Goal: Transaction & Acquisition: Purchase product/service

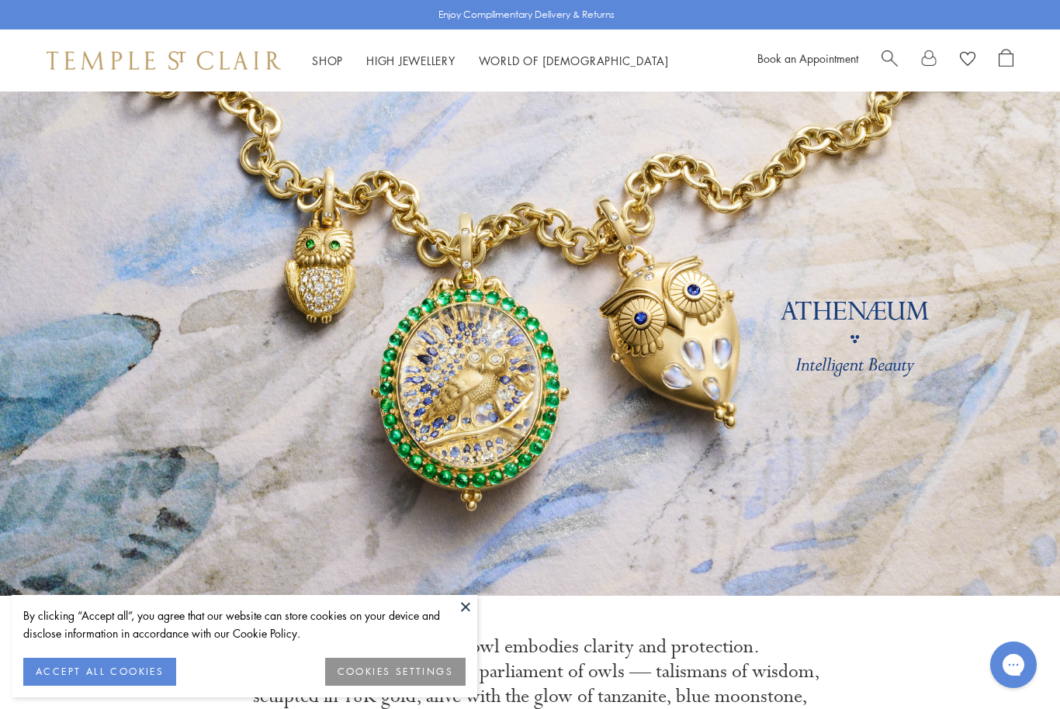
click at [455, 608] on button at bounding box center [465, 606] width 23 height 23
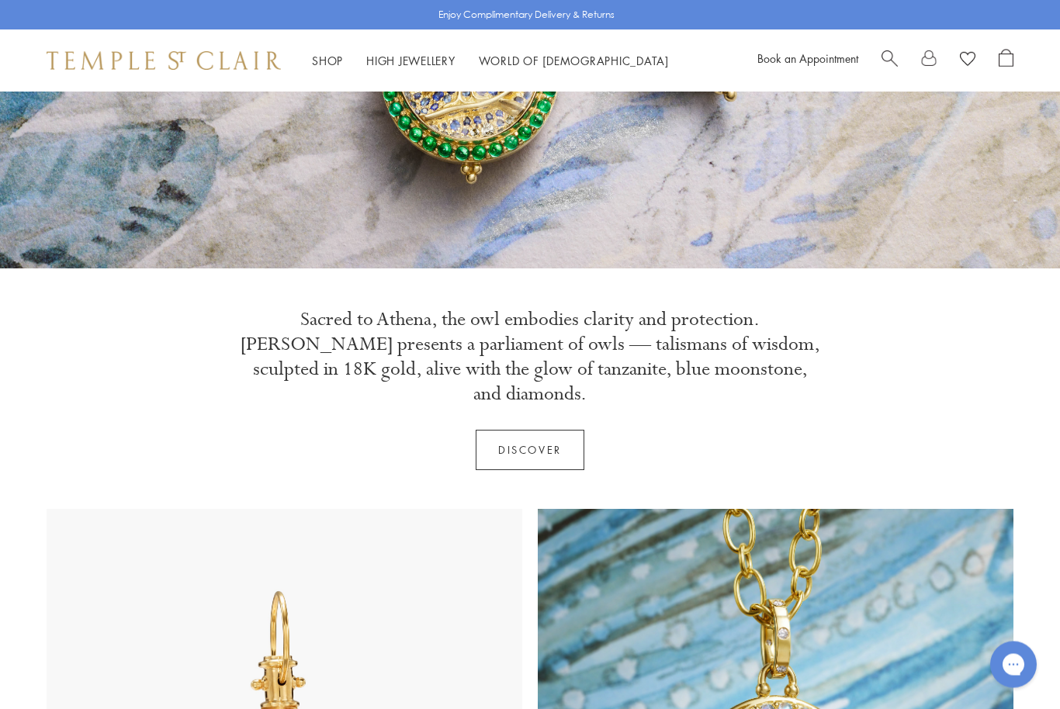
scroll to position [328, 0]
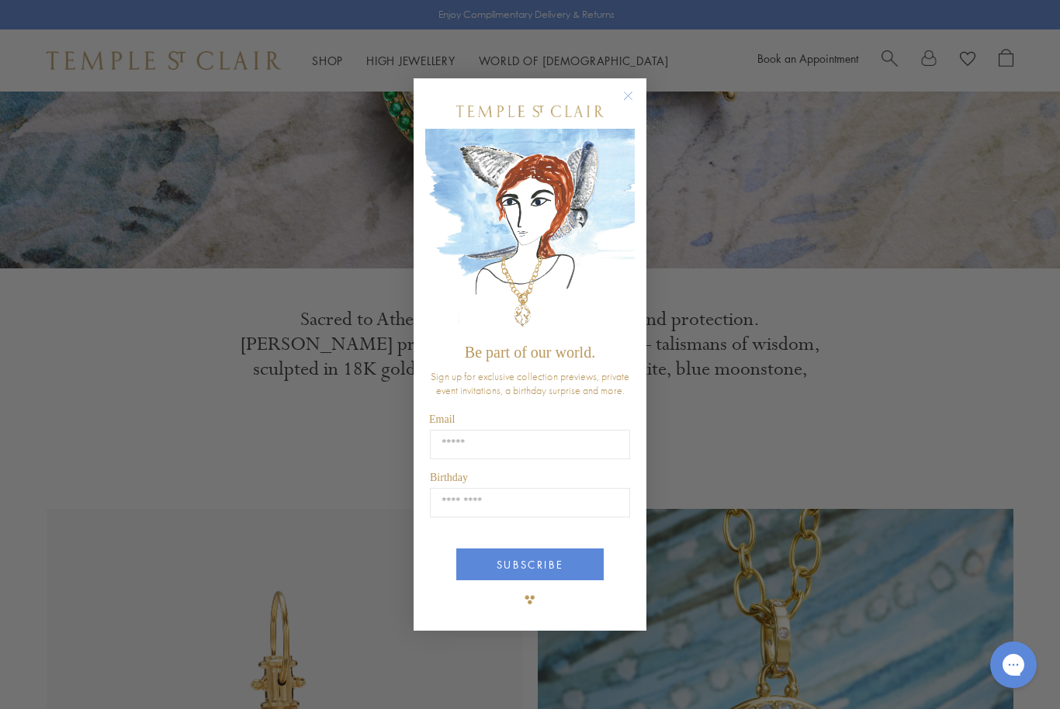
click at [887, 61] on div "Close dialog Be part of our world. Sign up for exclusive collection previews, p…" at bounding box center [530, 354] width 1060 height 709
click at [889, 62] on div "Close dialog Be part of our world. Sign up for exclusive collection previews, p…" at bounding box center [530, 354] width 1060 height 709
click at [634, 94] on circle "Close dialog" at bounding box center [628, 96] width 19 height 19
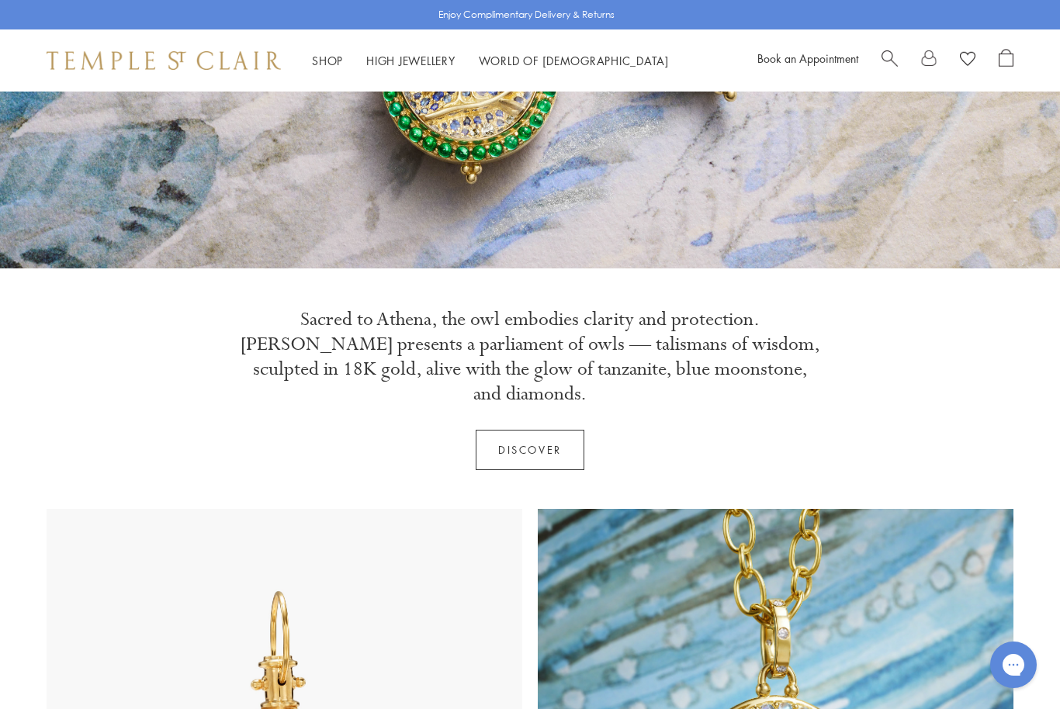
click at [894, 57] on span "Search" at bounding box center [890, 57] width 16 height 16
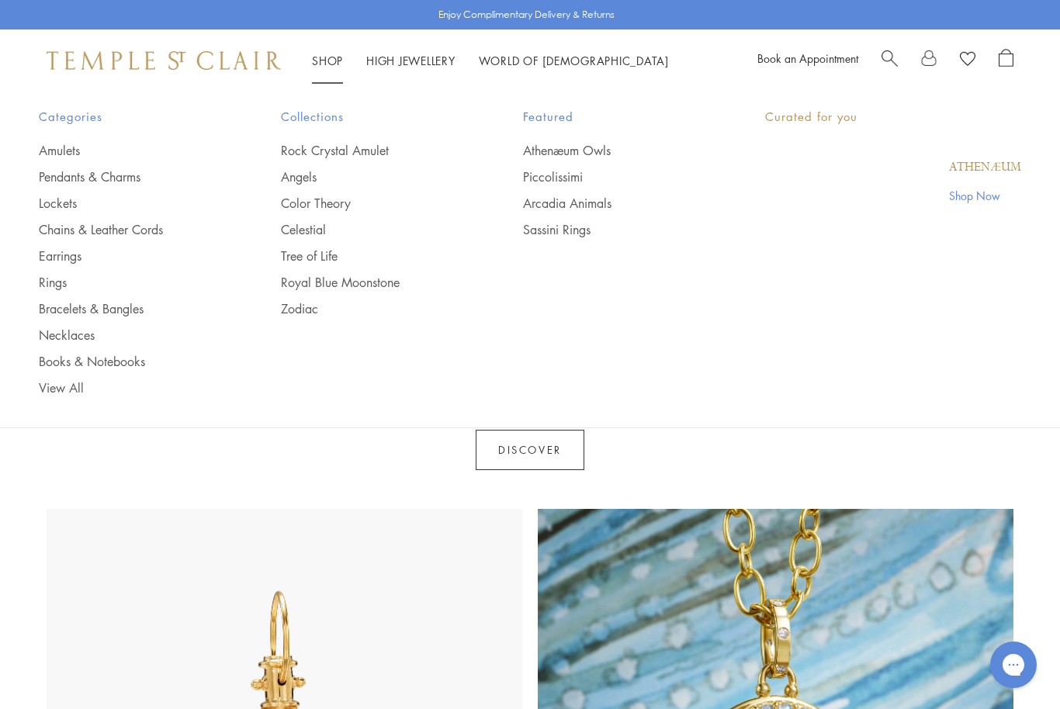
type input "**********"
click at [337, 66] on link "Shop Shop" at bounding box center [327, 61] width 31 height 16
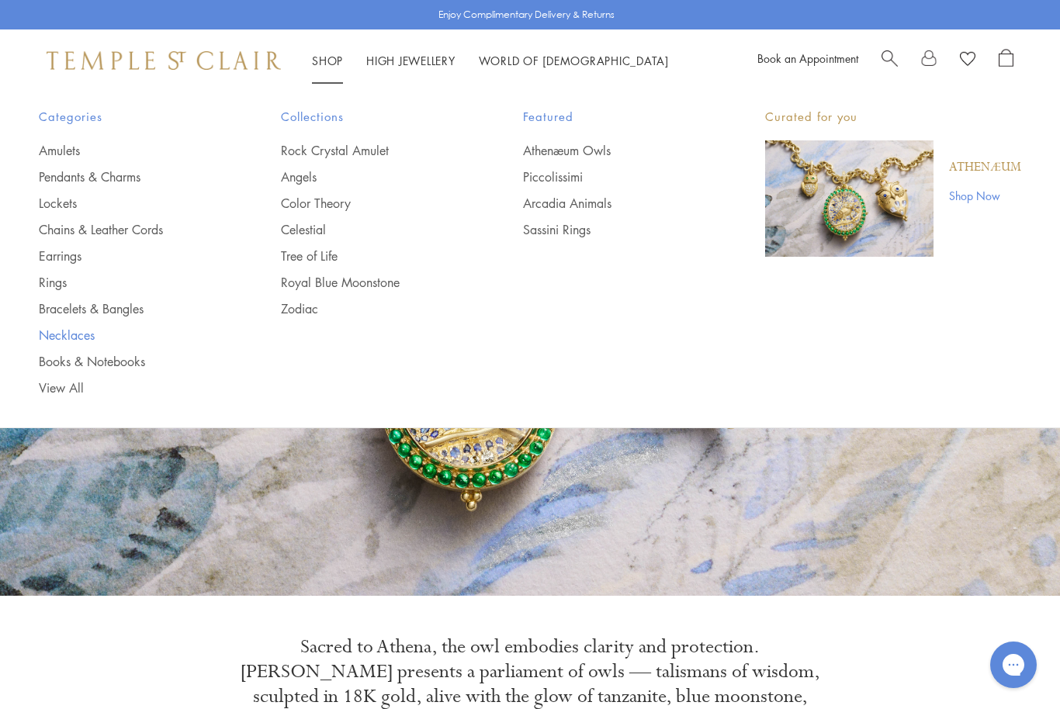
click at [75, 331] on link "Necklaces" at bounding box center [129, 335] width 180 height 17
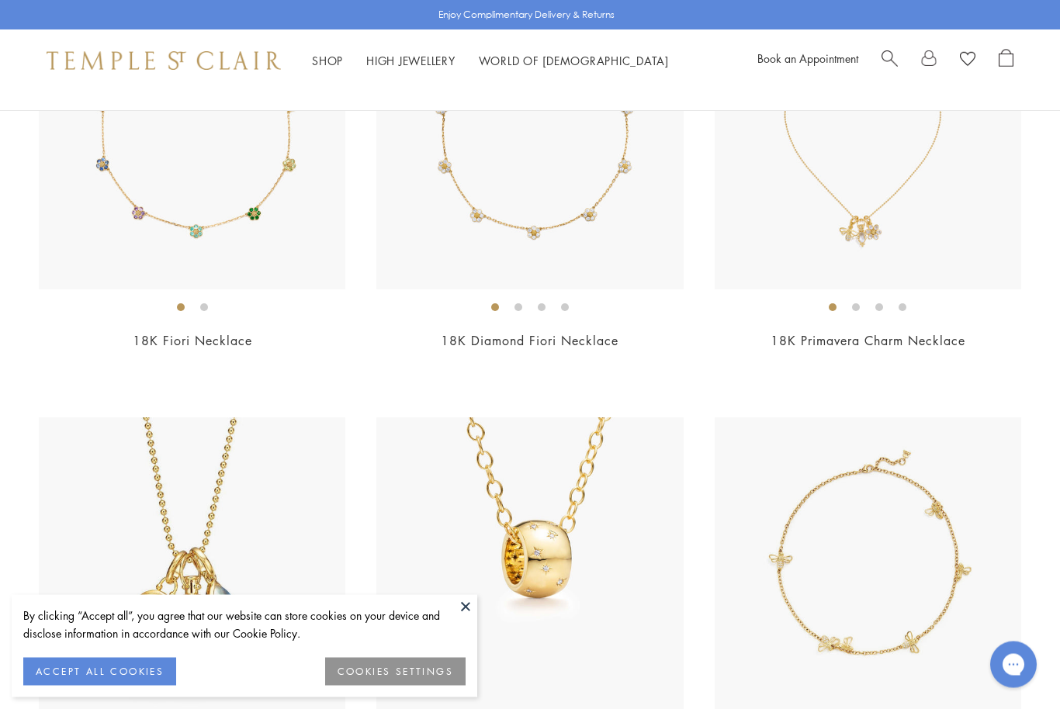
scroll to position [302, 0]
click at [126, 686] on button "ACCEPT ALL COOKIES" at bounding box center [99, 672] width 153 height 28
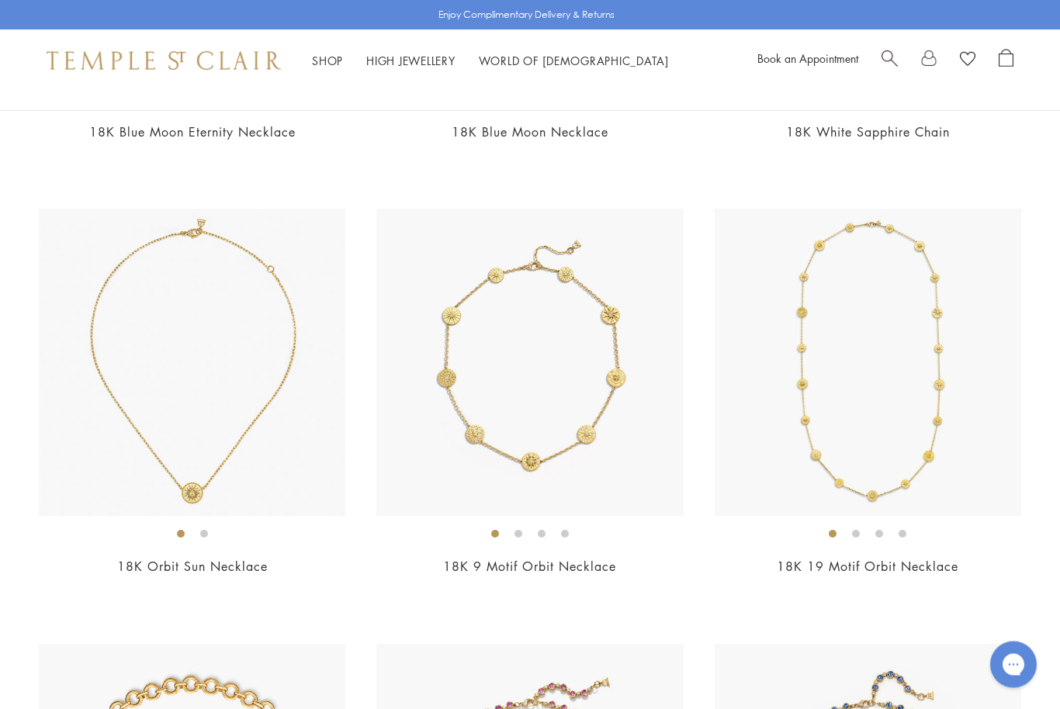
scroll to position [2685, 0]
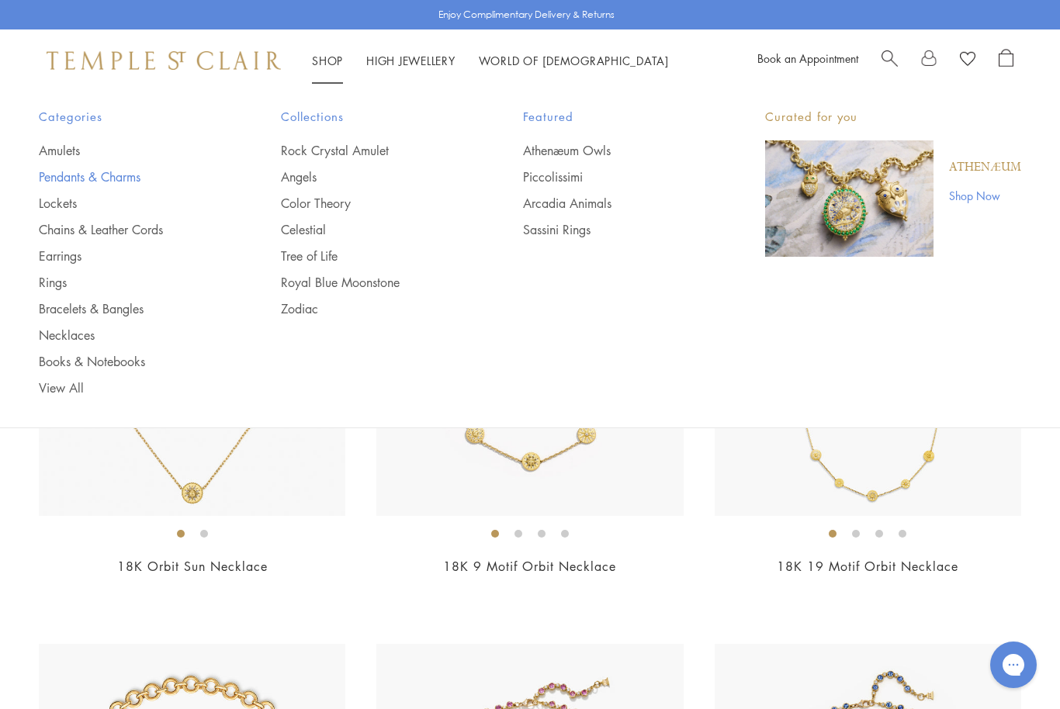
click at [124, 175] on link "Pendants & Charms" at bounding box center [129, 176] width 180 height 17
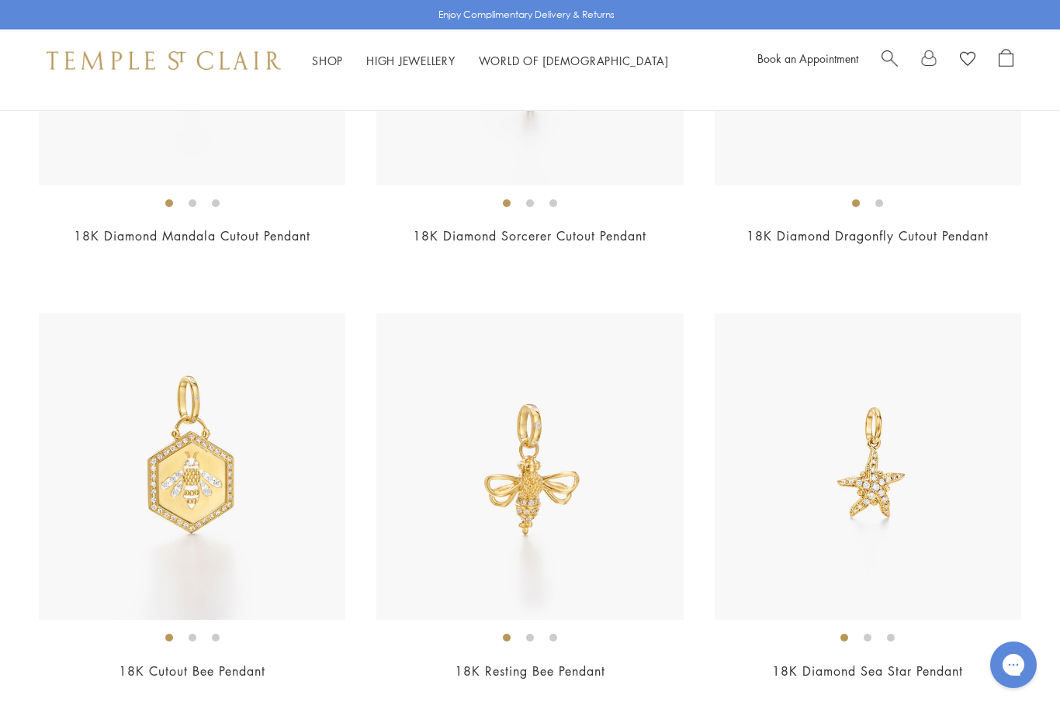
scroll to position [7797, 0]
click at [893, 59] on span "Search" at bounding box center [890, 57] width 16 height 16
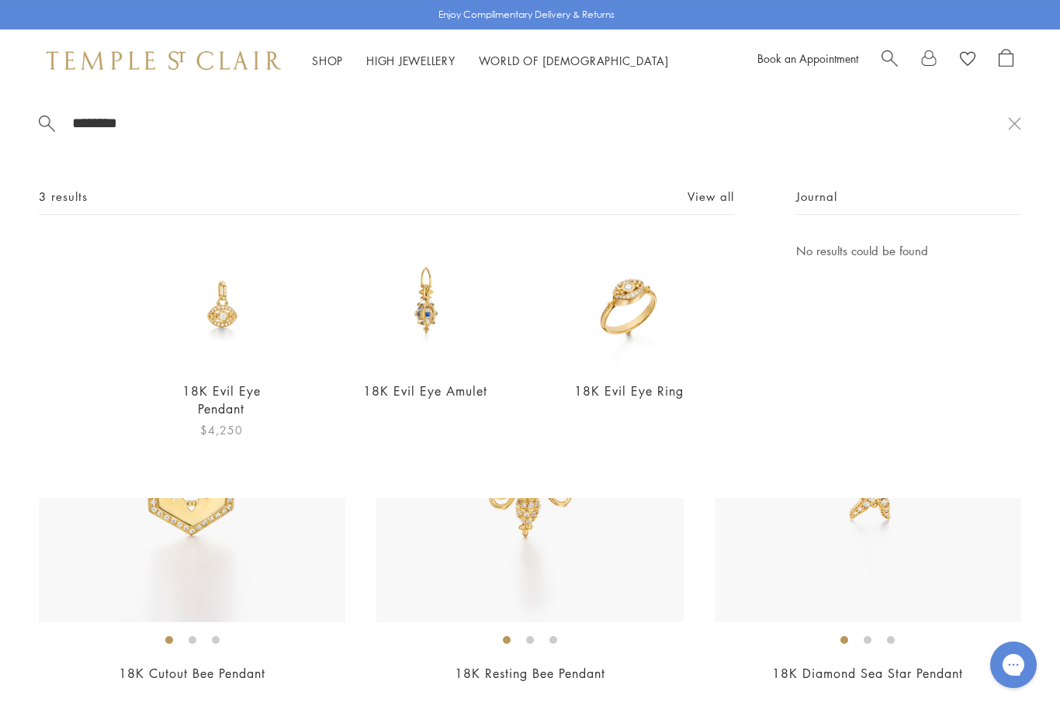
type input "********"
click at [238, 368] on img at bounding box center [221, 304] width 127 height 127
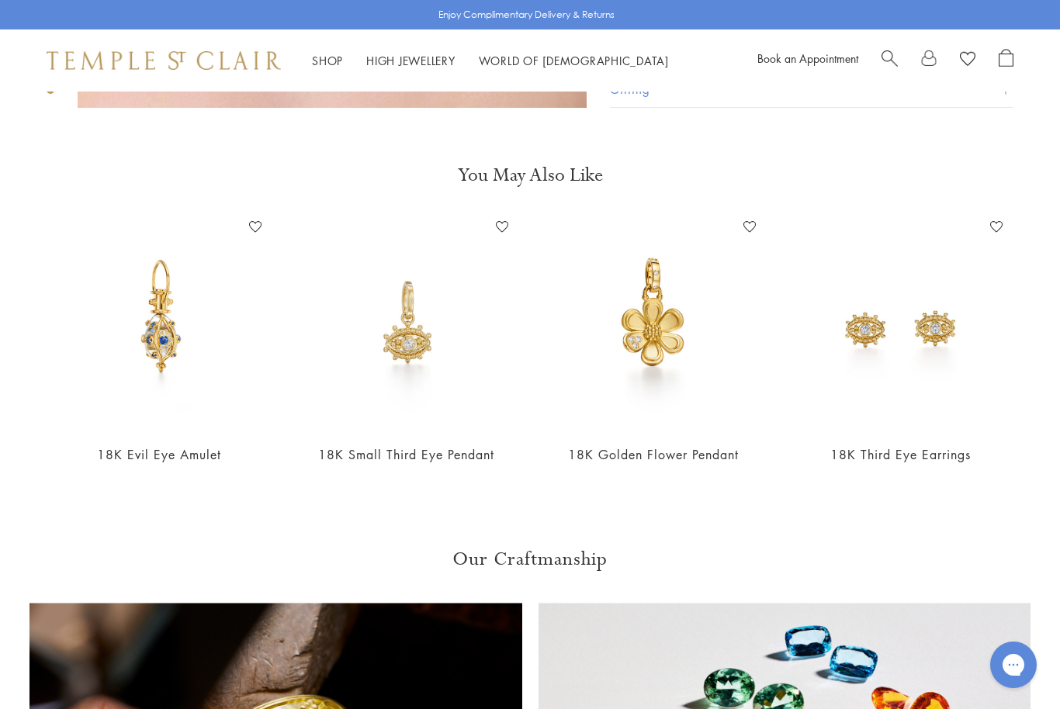
scroll to position [1027, 0]
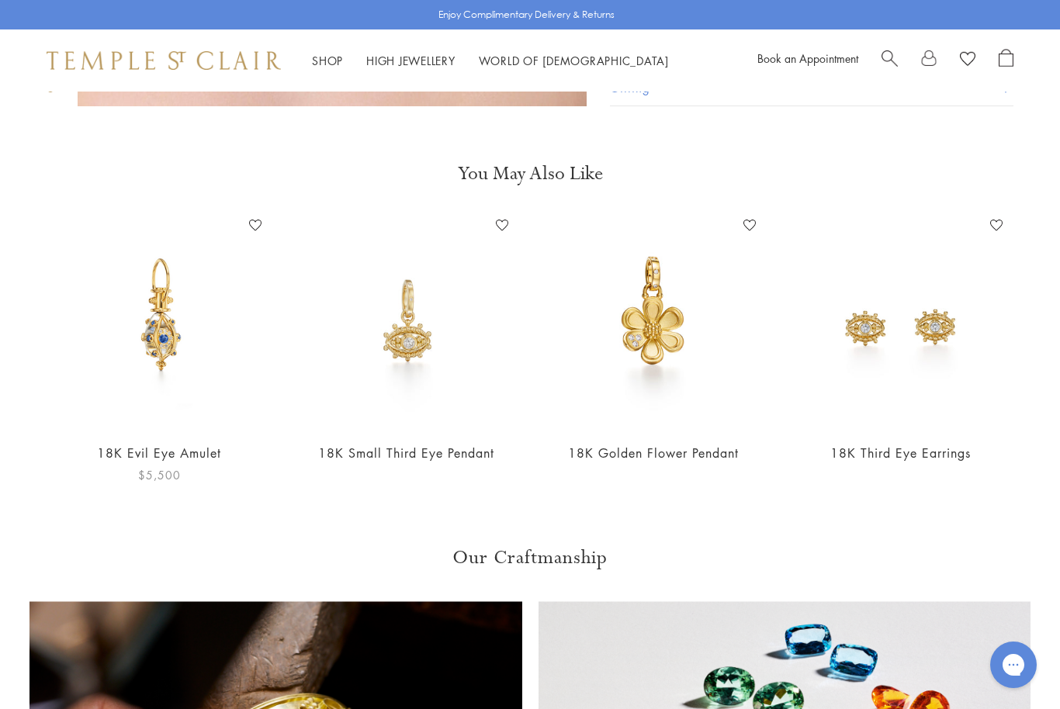
click at [183, 446] on link "18K Evil Eye Amulet" at bounding box center [159, 453] width 124 height 17
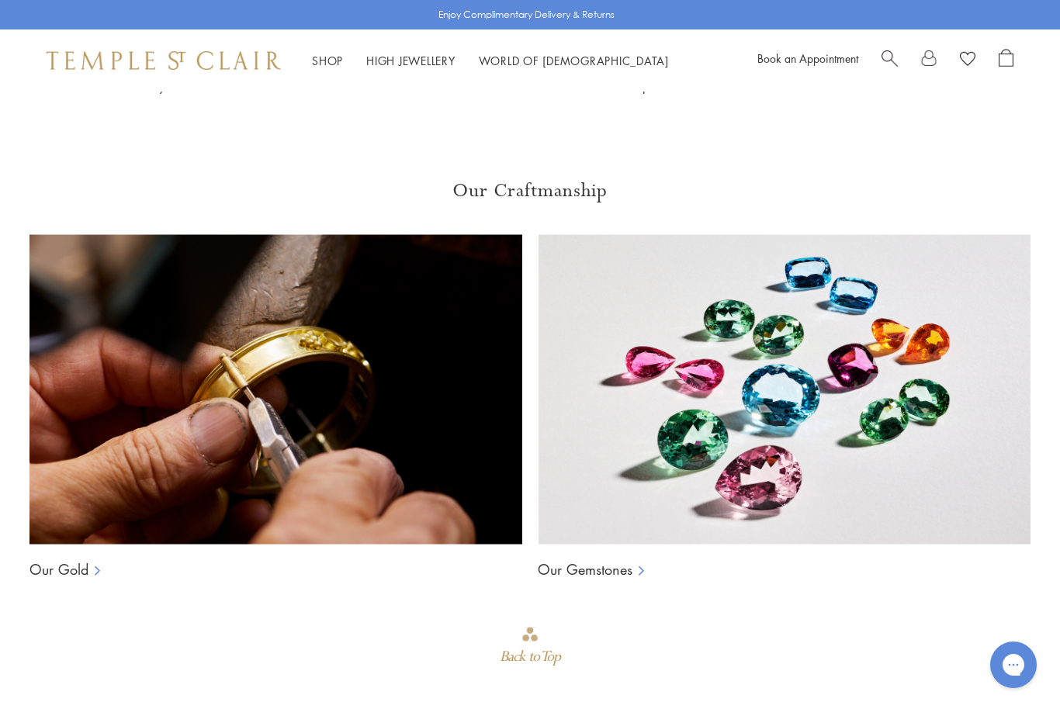
scroll to position [826, 0]
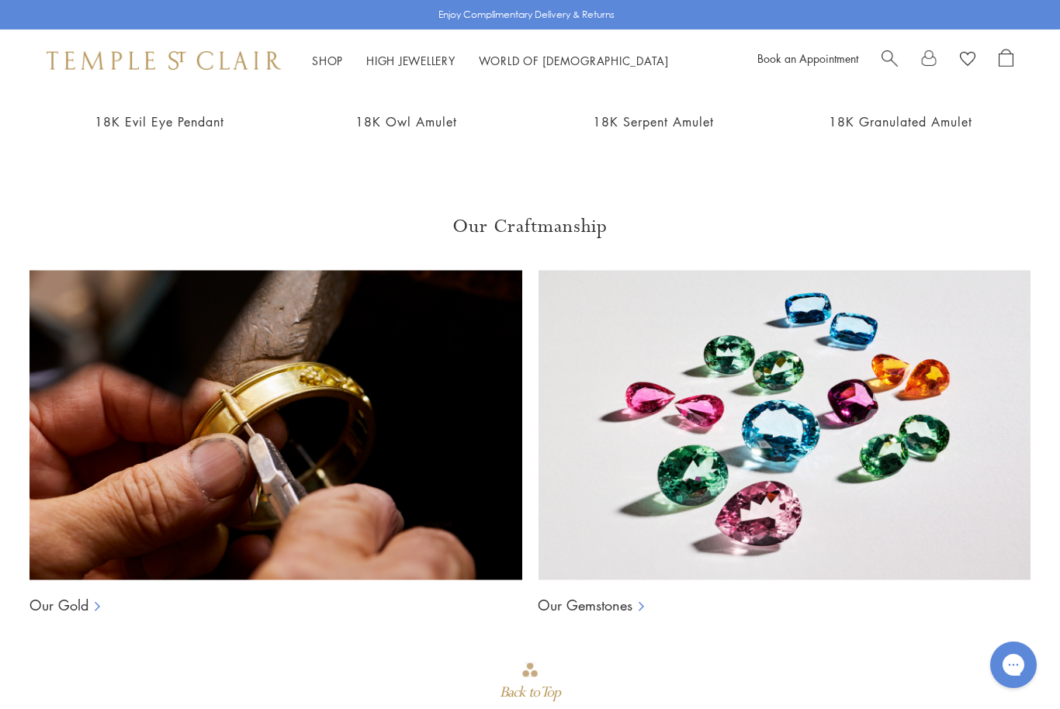
click at [818, 461] on img at bounding box center [784, 425] width 493 height 310
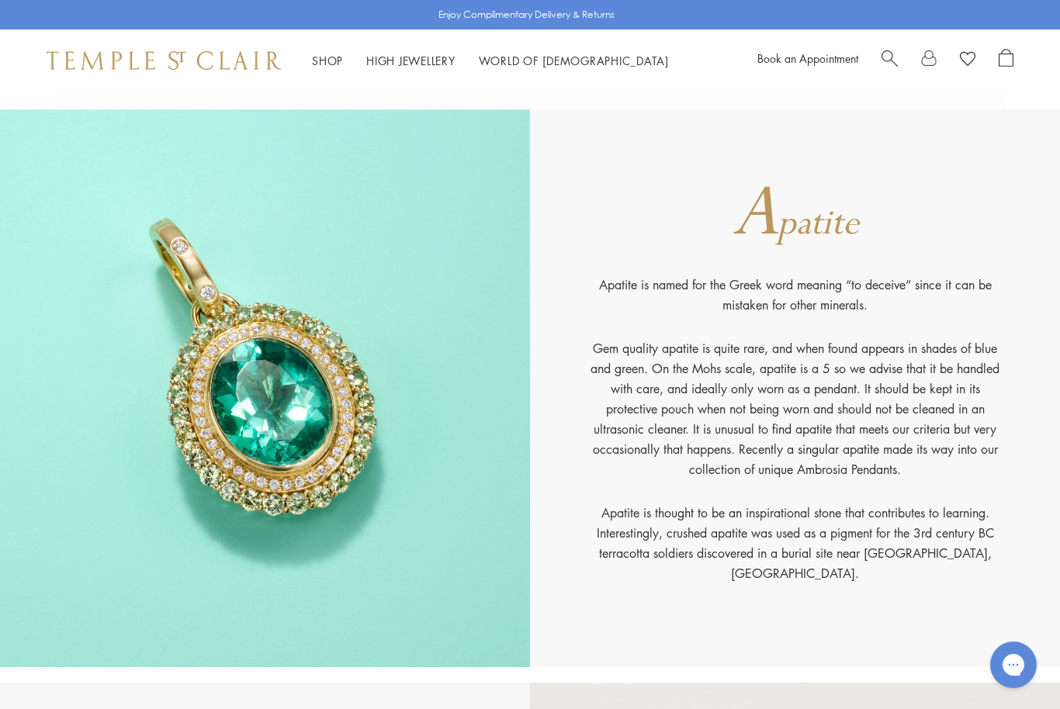
scroll to position [588, 0]
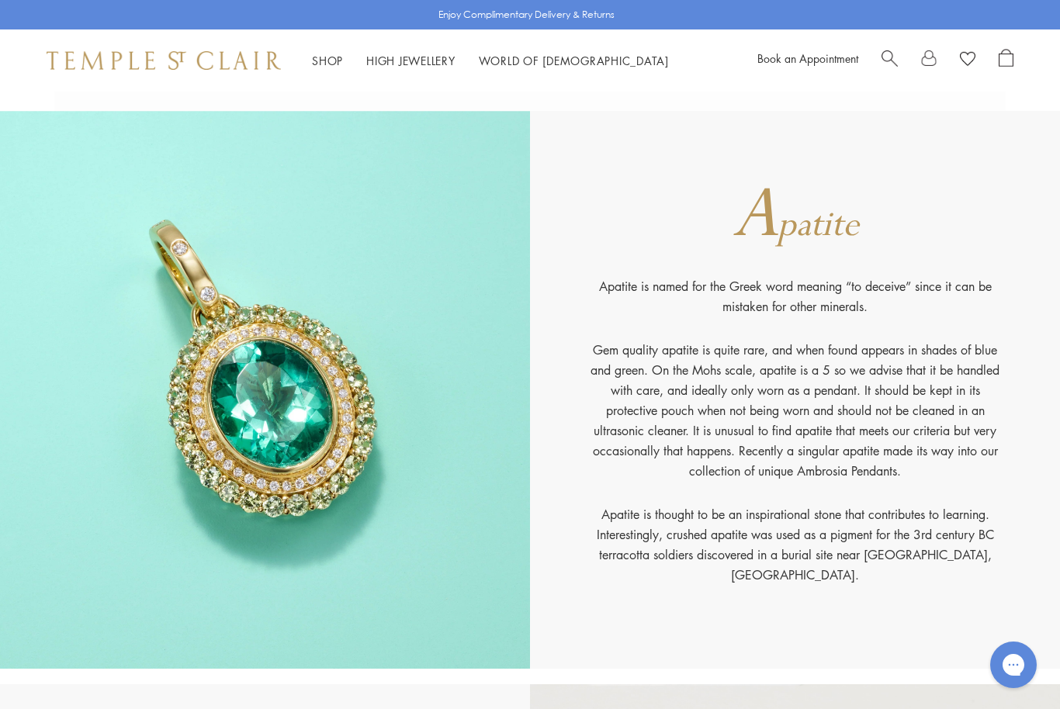
click at [274, 442] on img at bounding box center [265, 390] width 530 height 558
click at [816, 236] on span "patite" at bounding box center [818, 225] width 81 height 47
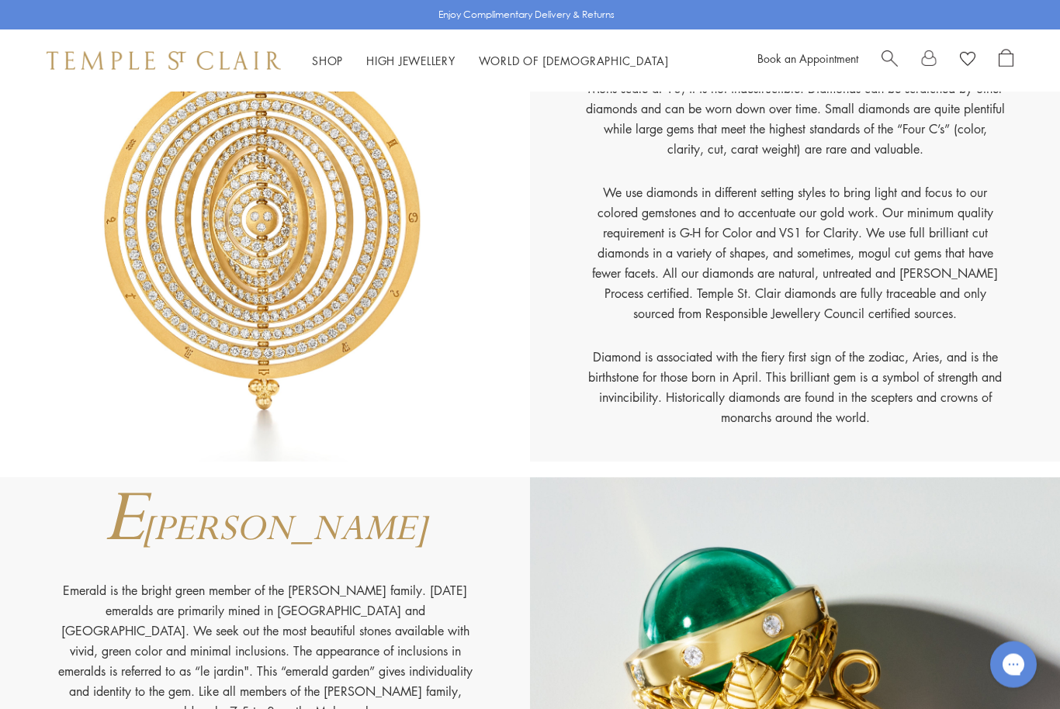
scroll to position [3080, 0]
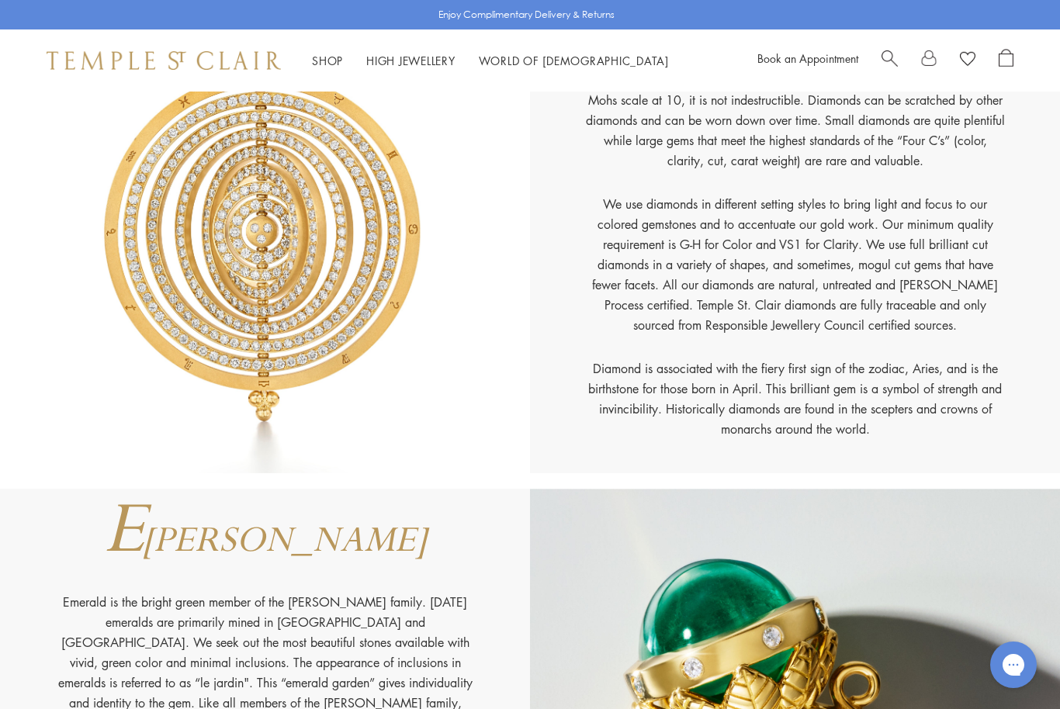
click at [430, 60] on link "High Jewellery High Jewellery" at bounding box center [410, 61] width 89 height 16
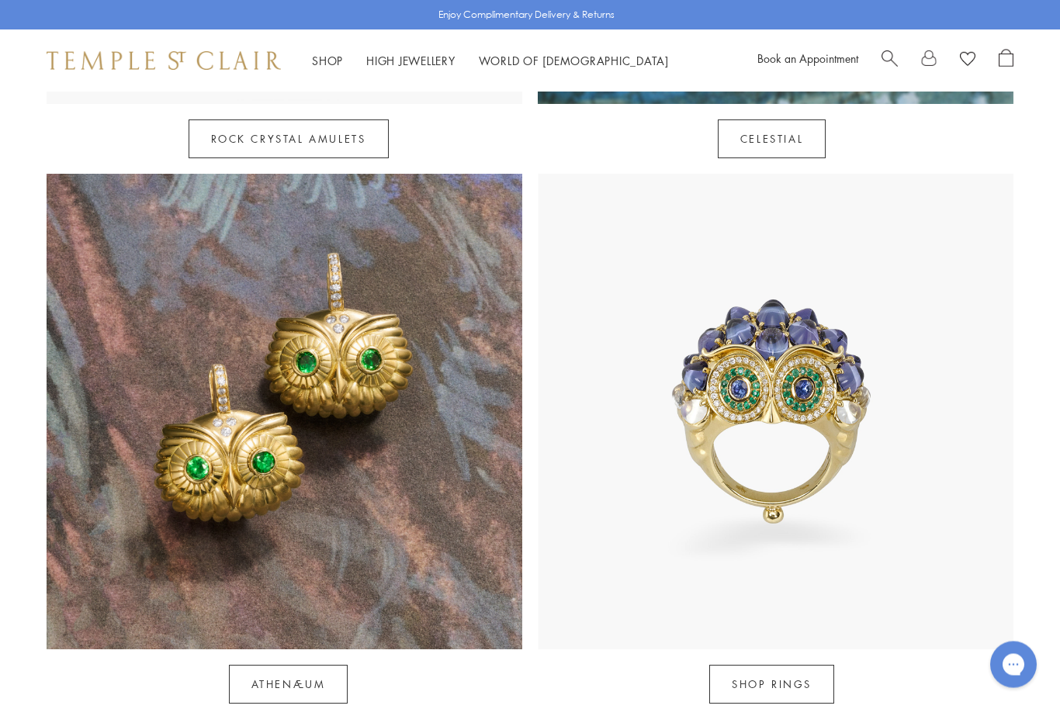
scroll to position [1209, 0]
click at [347, 345] on img at bounding box center [285, 412] width 476 height 476
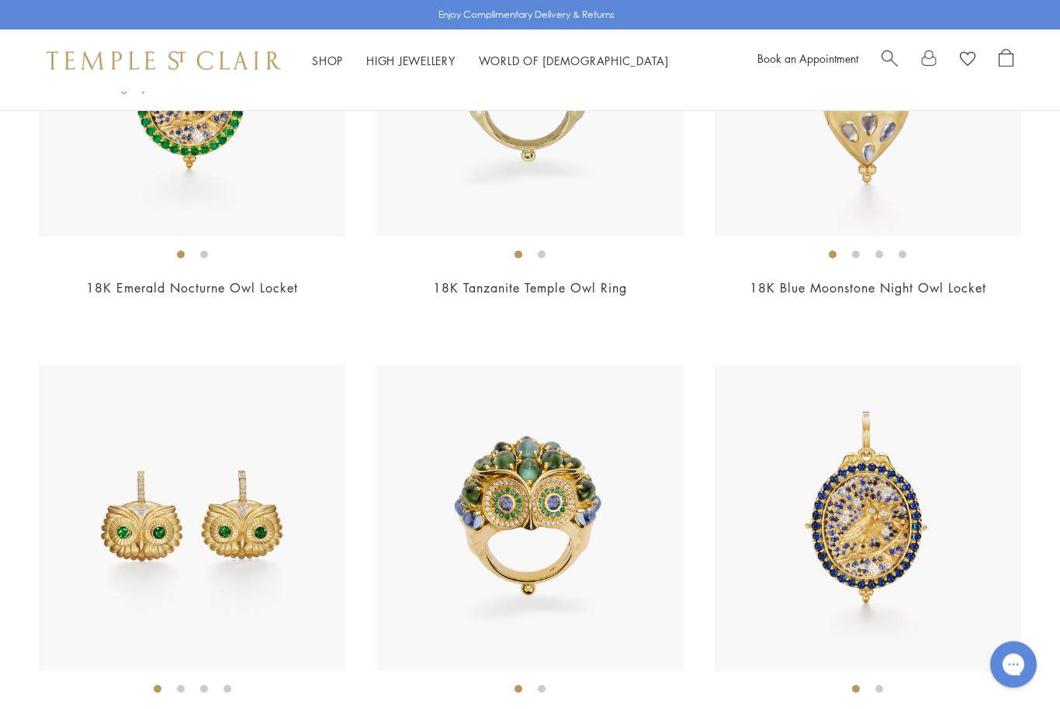
scroll to position [560, 0]
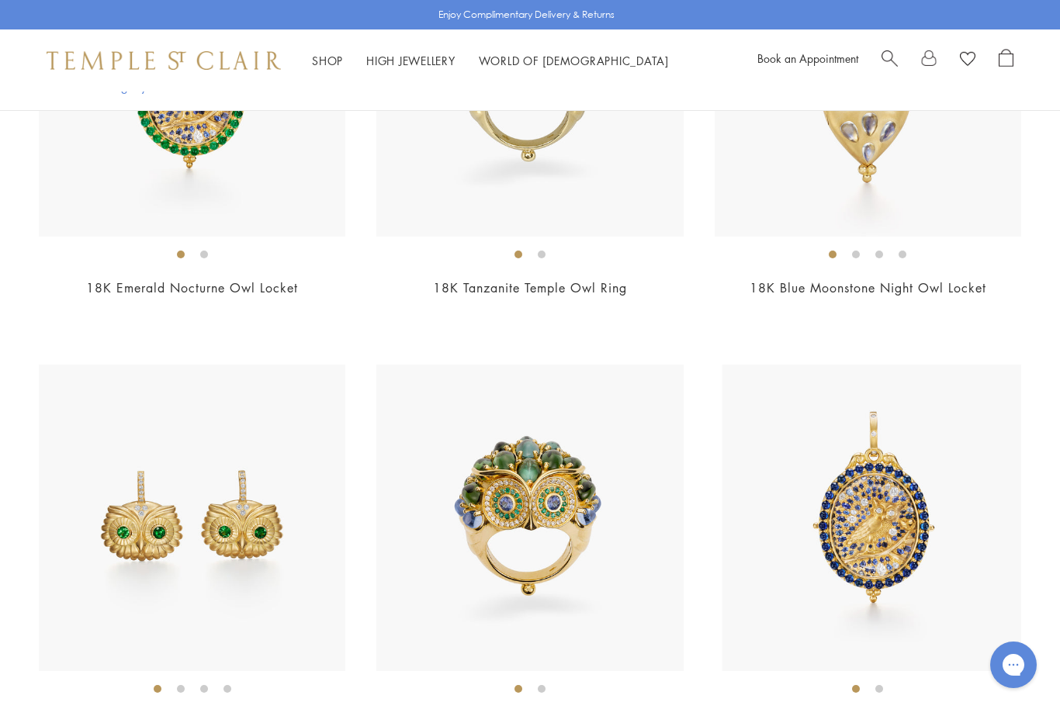
click at [978, 543] on img at bounding box center [875, 518] width 307 height 307
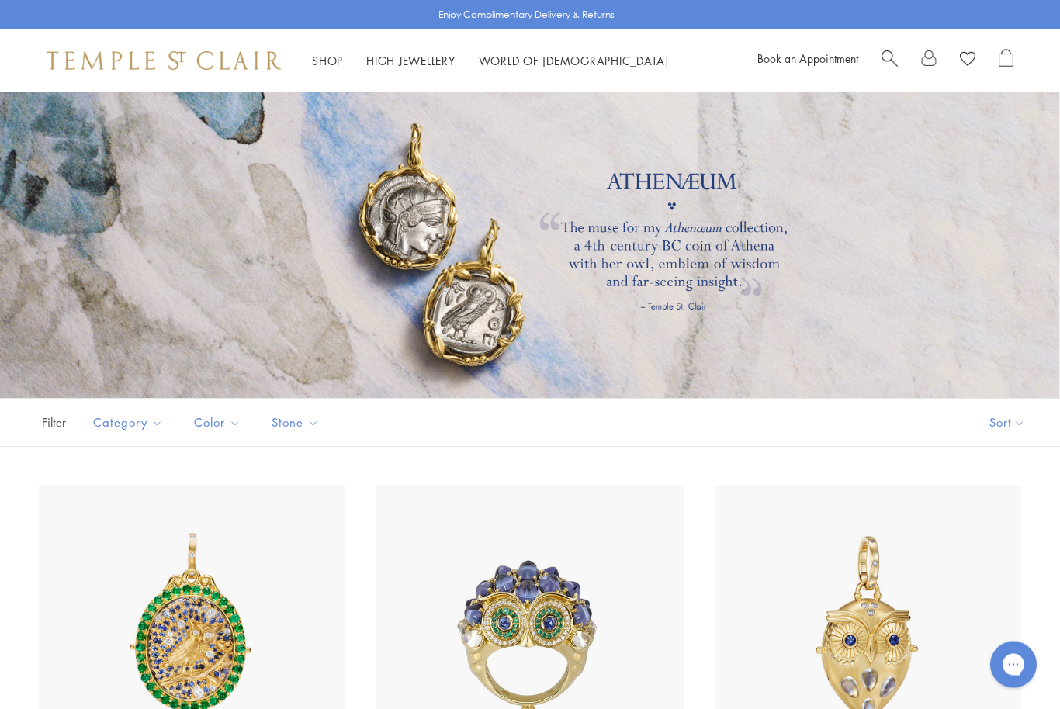
scroll to position [0, 0]
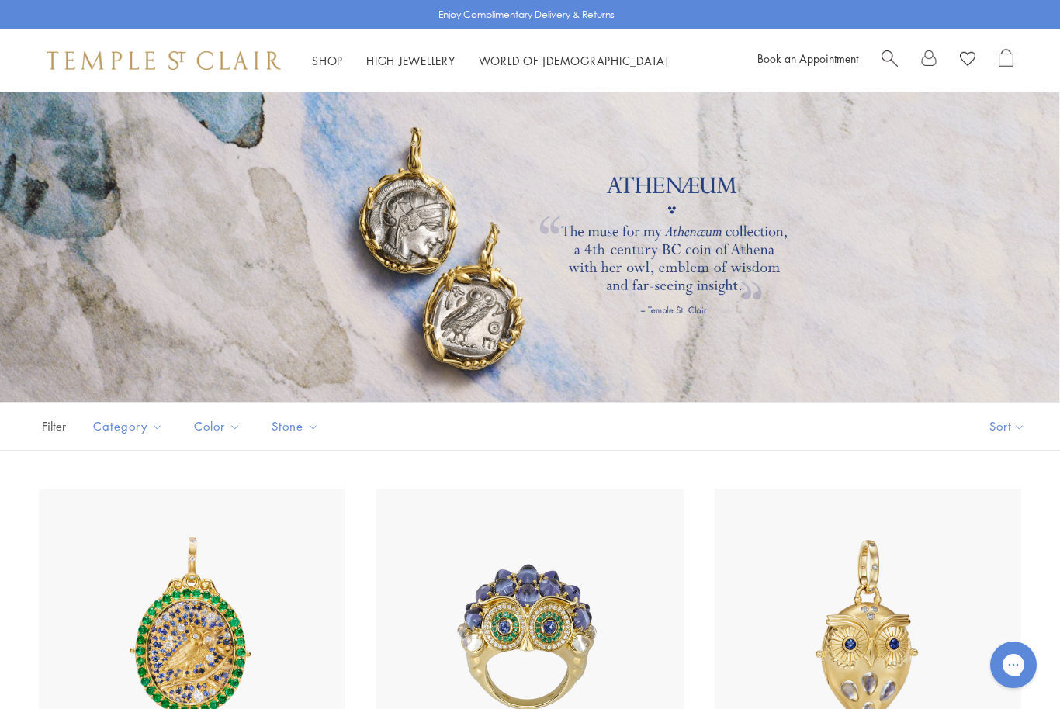
click at [888, 53] on span "Search" at bounding box center [890, 57] width 16 height 16
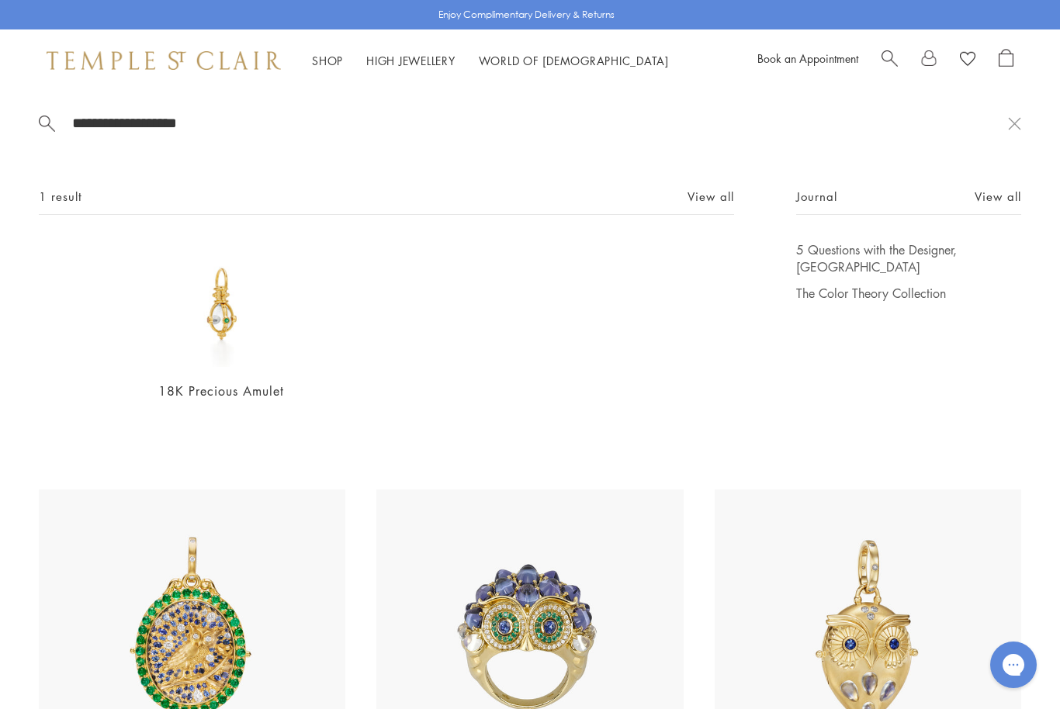
type input "**********"
click at [222, 312] on img at bounding box center [221, 304] width 127 height 127
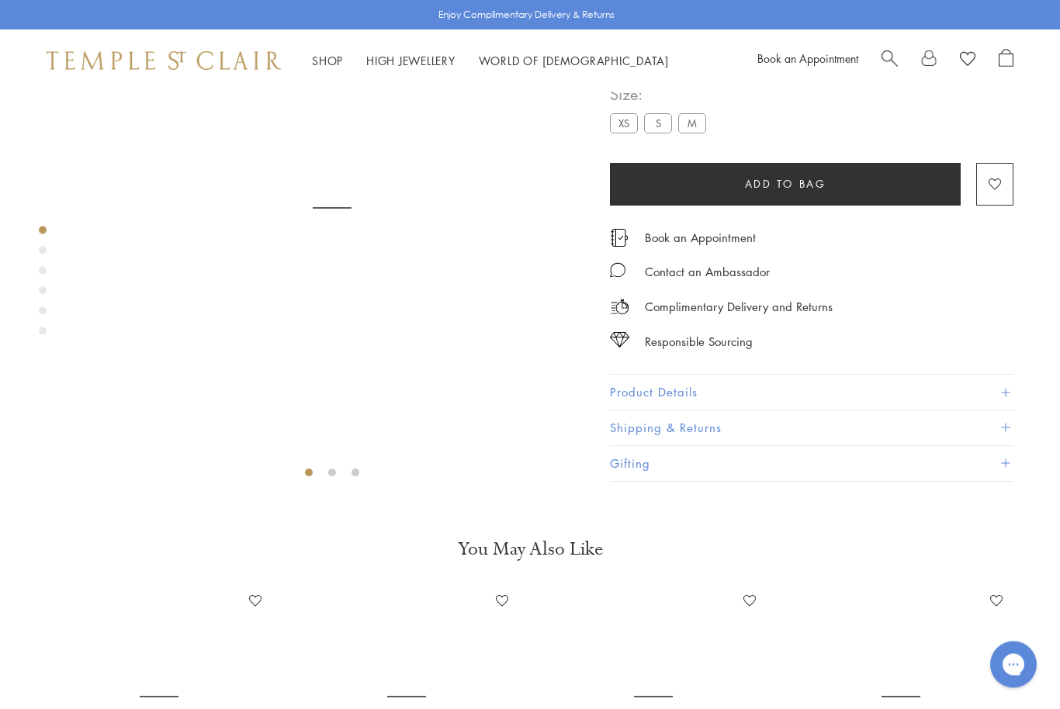
scroll to position [92, 0]
